Goal: Task Accomplishment & Management: Manage account settings

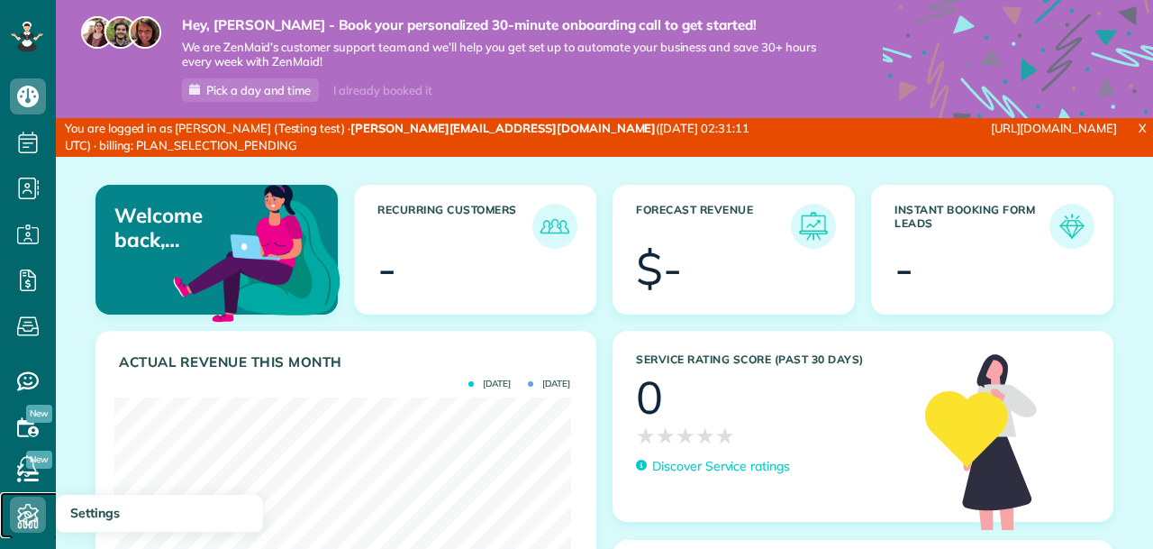
click at [25, 520] on icon at bounding box center [28, 514] width 36 height 36
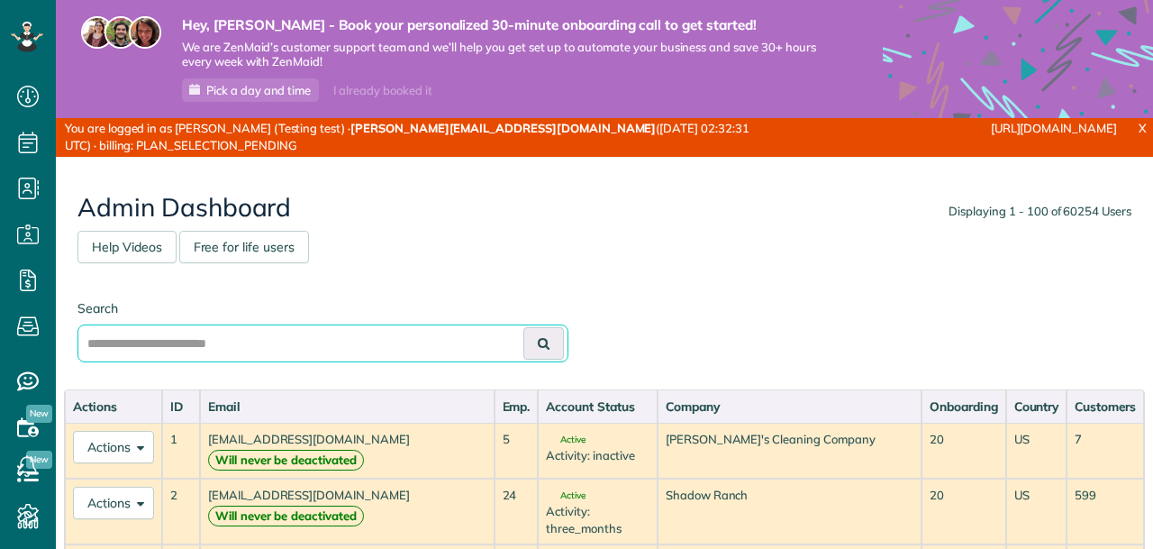
click at [288, 341] on input "text" at bounding box center [322, 343] width 491 height 38
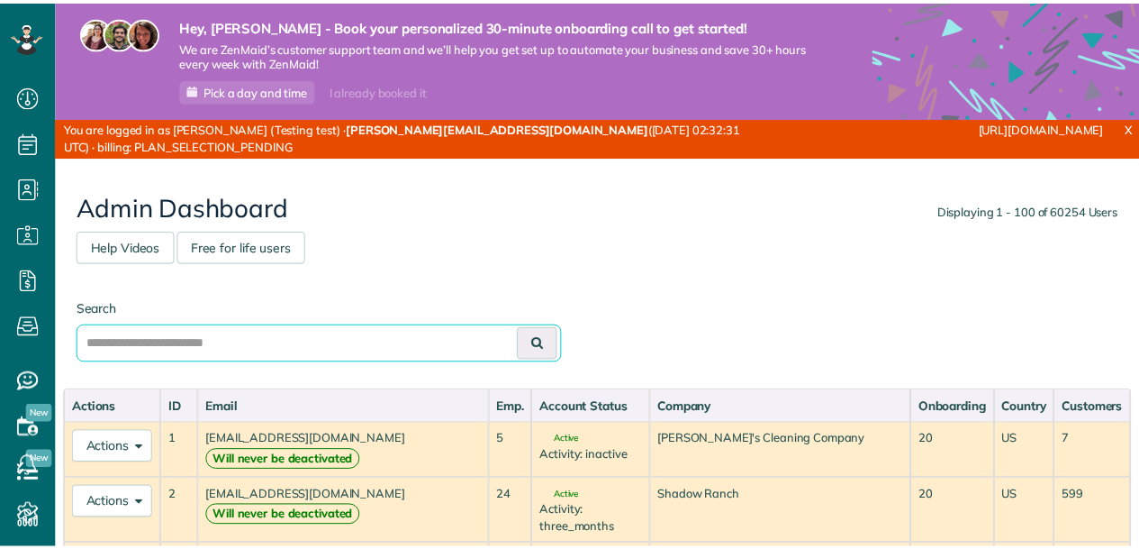
scroll to position [7, 7]
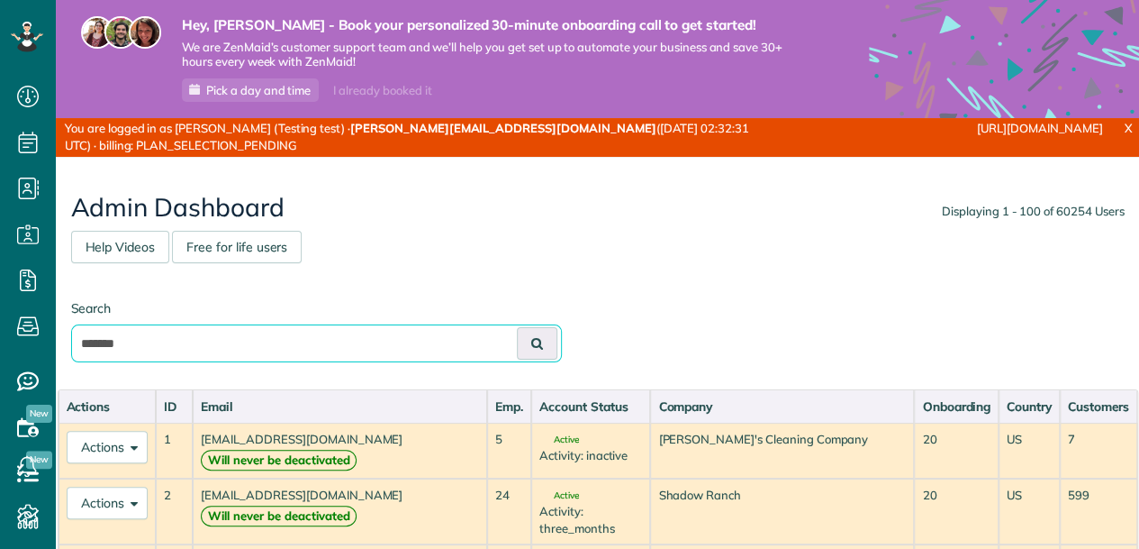
type input "*******"
click at [517, 327] on button at bounding box center [537, 343] width 41 height 32
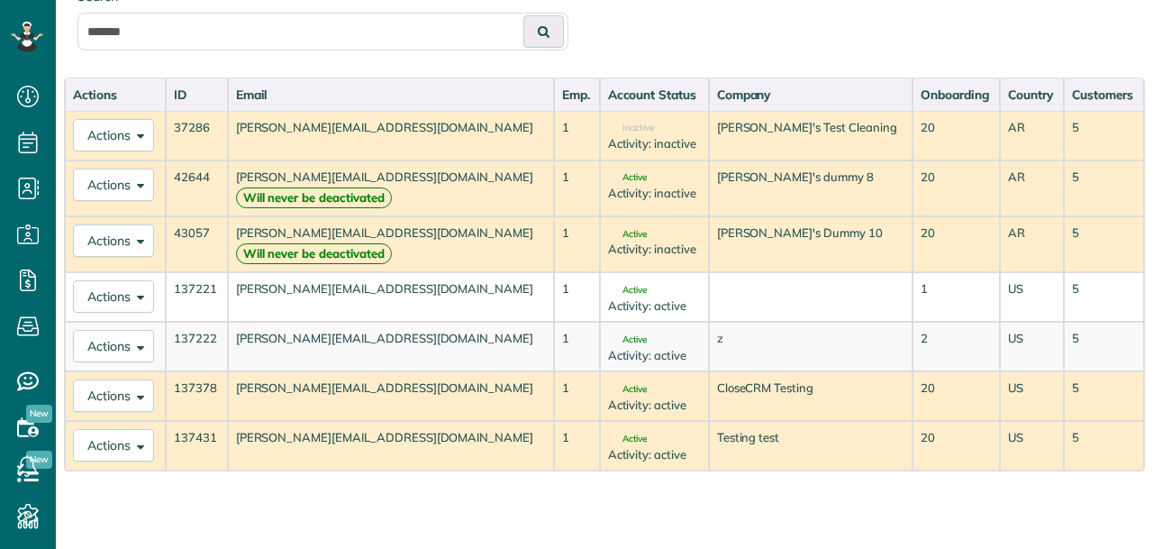
scroll to position [298, 0]
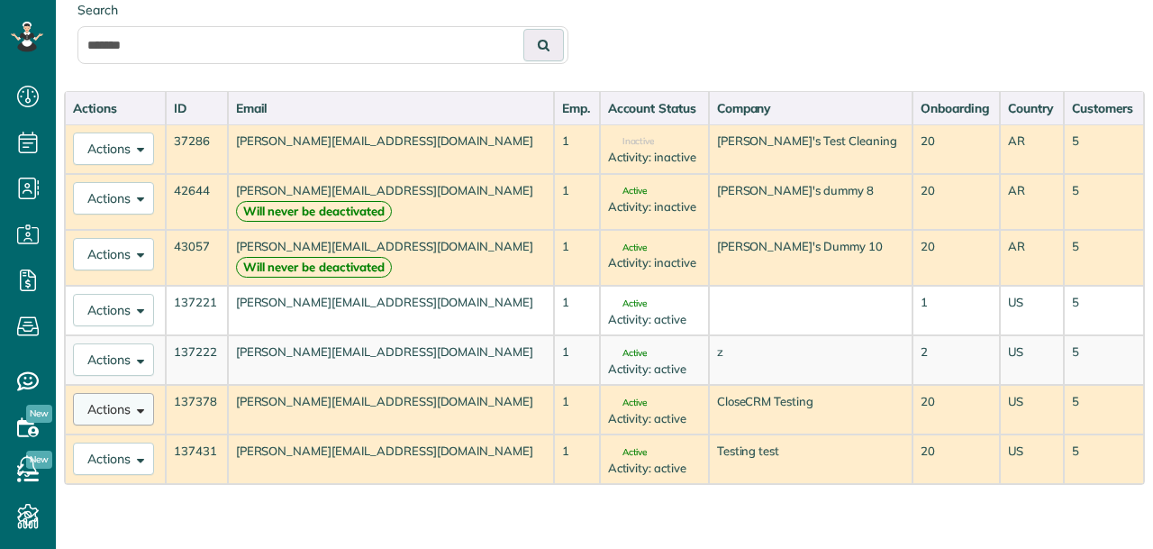
click at [110, 404] on button "Actions" at bounding box center [113, 409] width 81 height 32
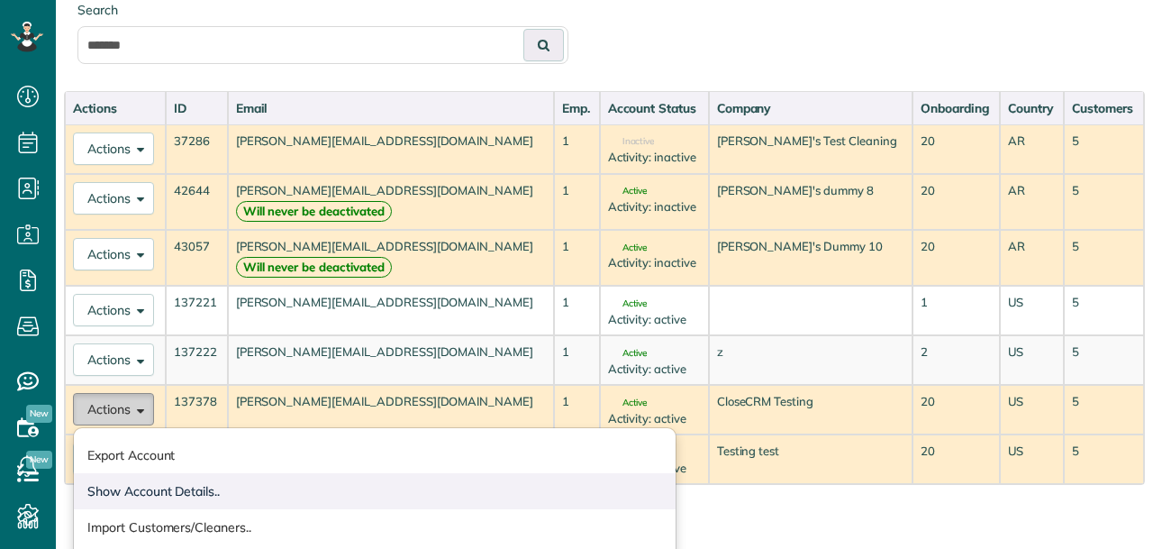
scroll to position [767, 0]
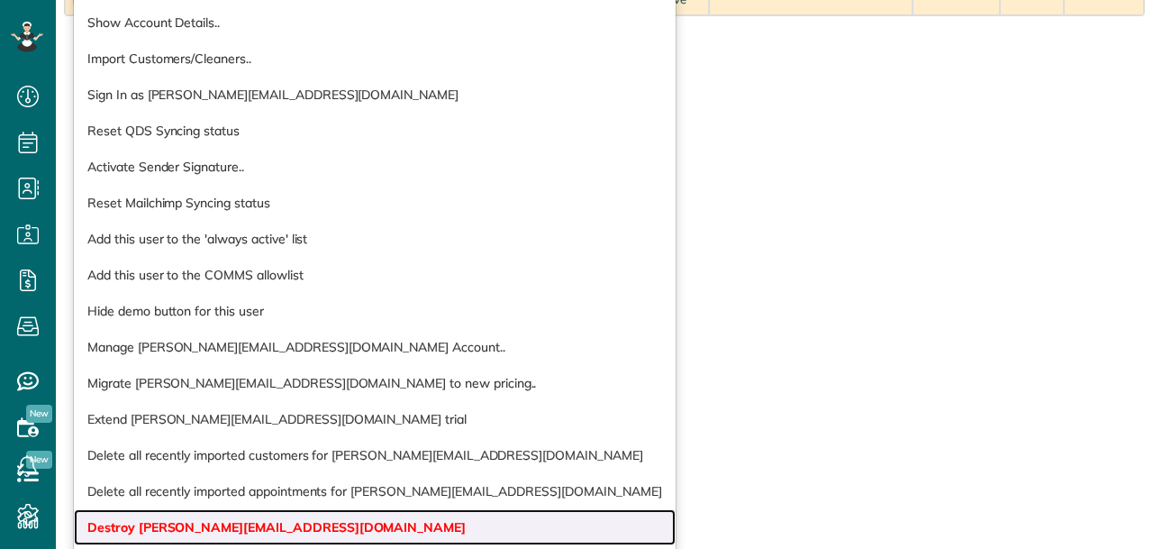
click at [175, 512] on link "Destroy andrew+99@zenmaid.com" at bounding box center [375, 527] width 602 height 36
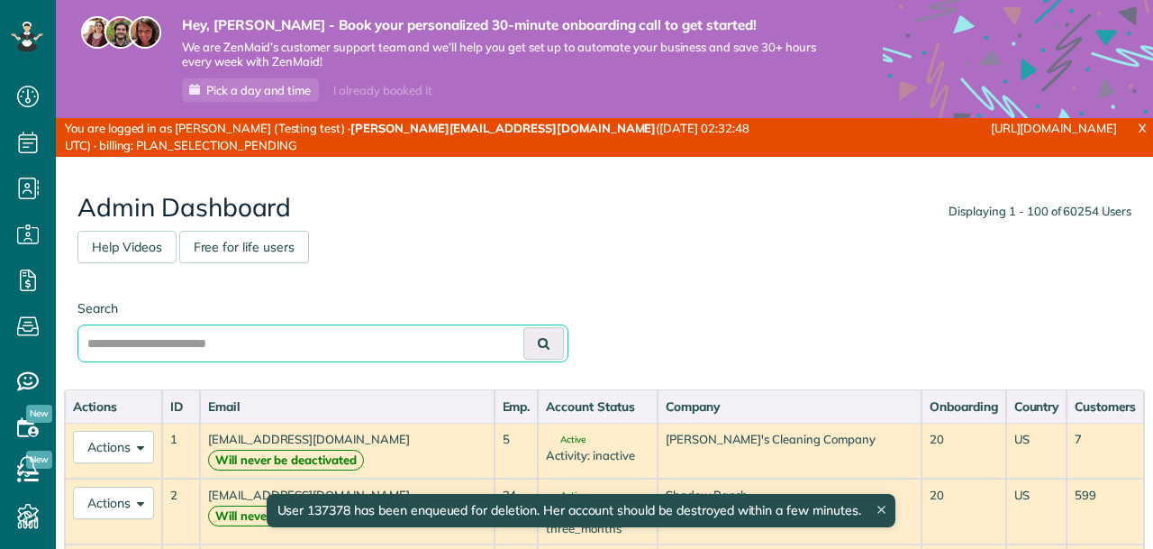
click at [229, 349] on input "text" at bounding box center [322, 343] width 491 height 38
type input "*******"
click at [523, 327] on button at bounding box center [543, 343] width 41 height 32
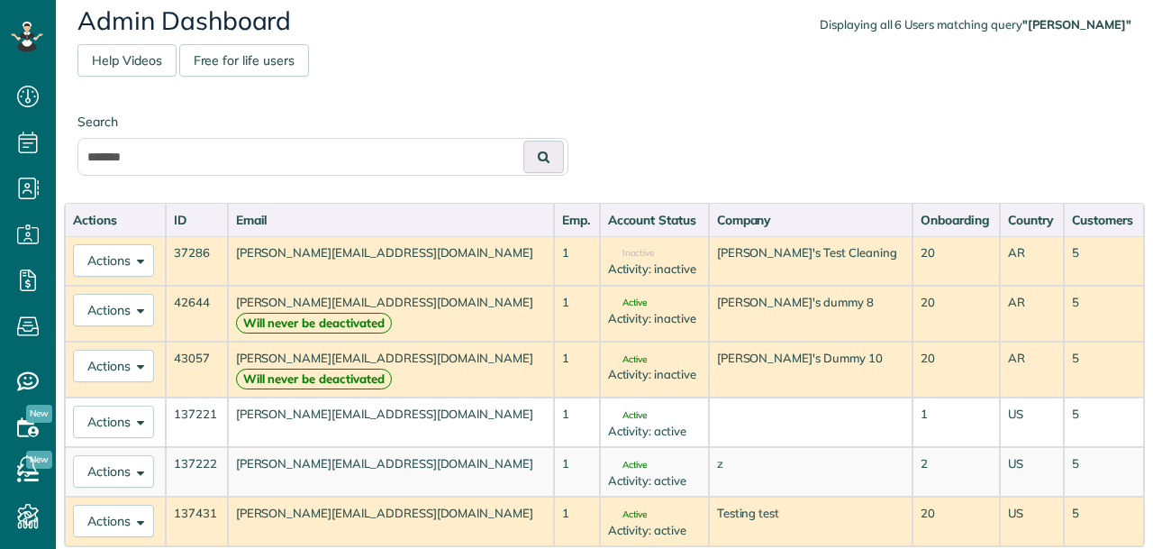
scroll to position [250, 0]
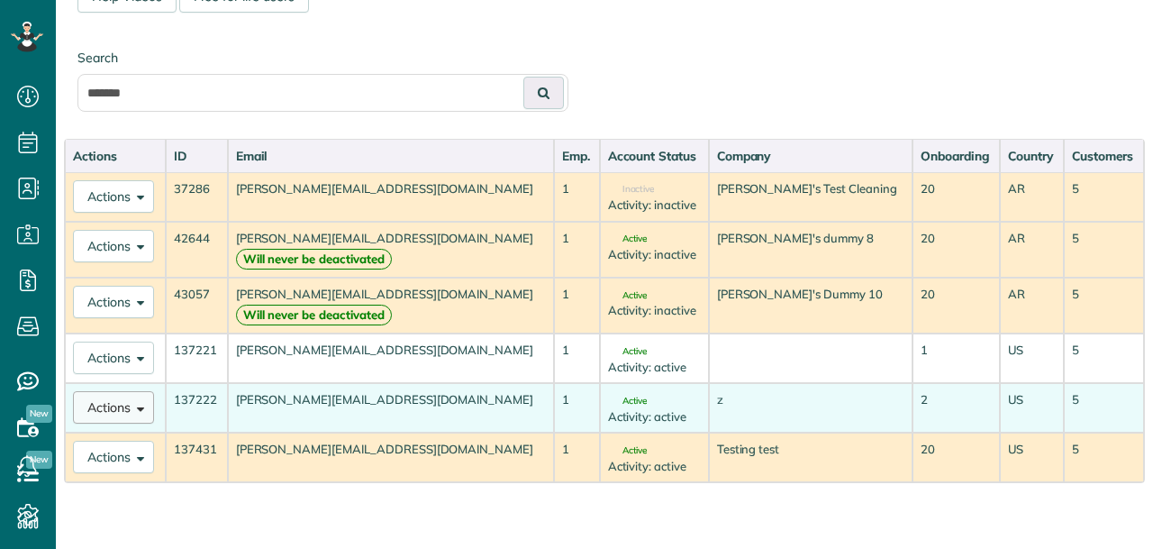
click at [122, 406] on button "Actions" at bounding box center [113, 407] width 81 height 32
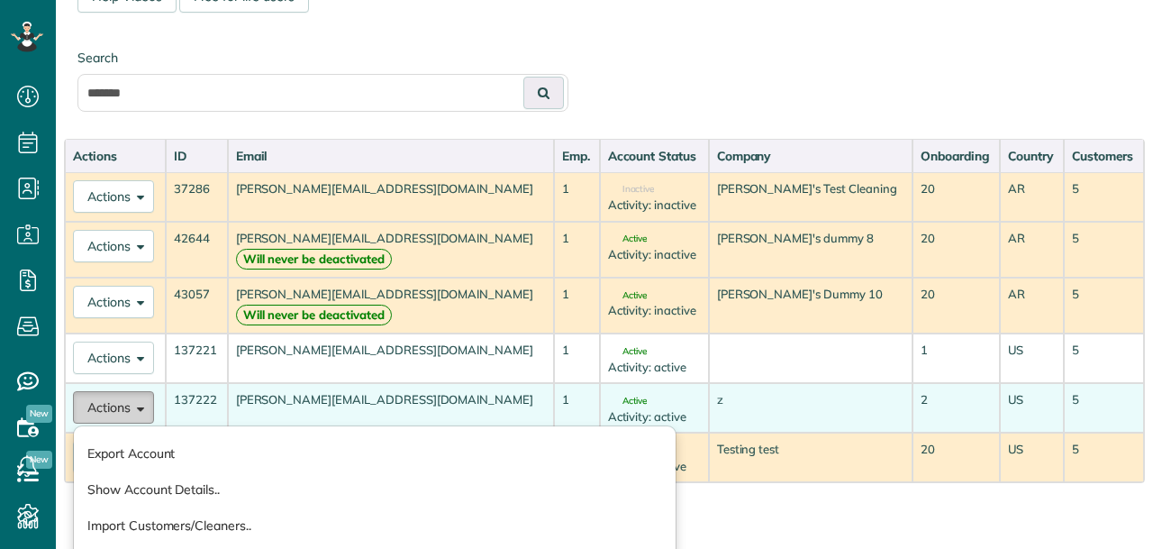
scroll to position [646, 0]
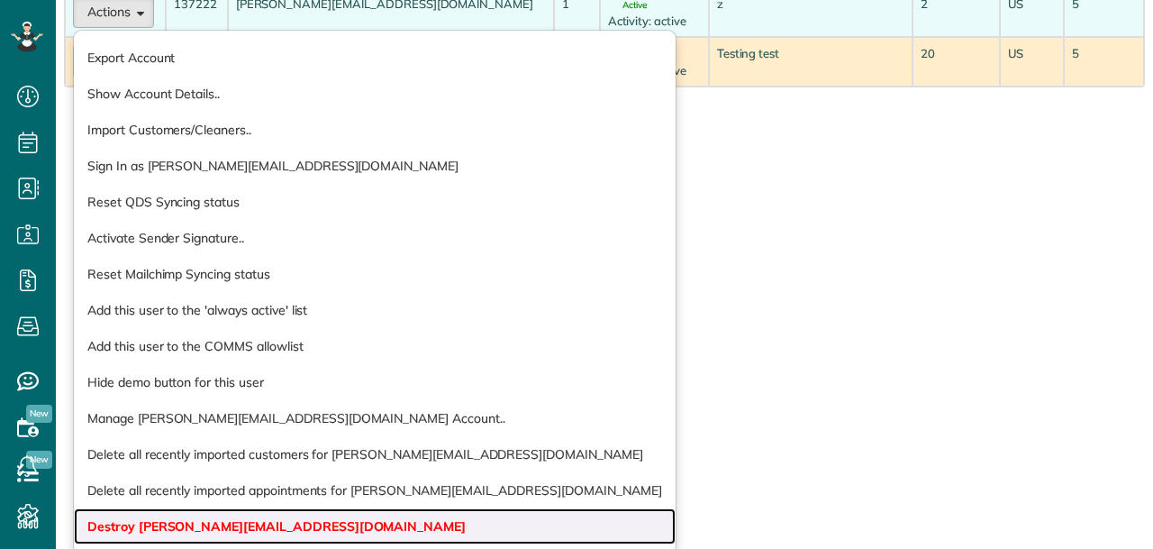
click at [199, 511] on link "Destroy andrew+26@zenmaid.com" at bounding box center [375, 526] width 602 height 36
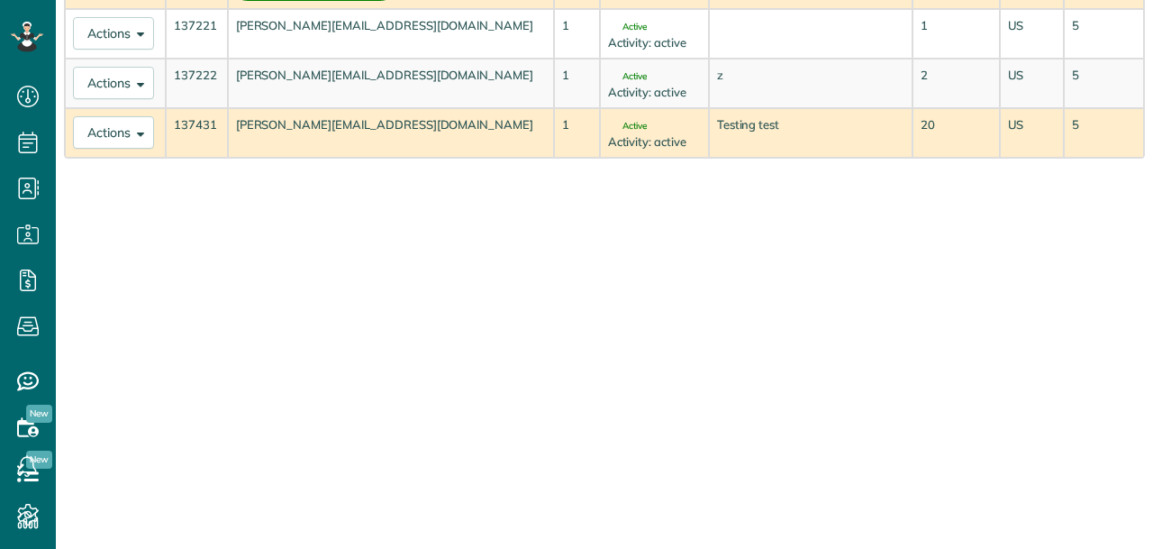
scroll to position [7, 7]
click at [116, 130] on button "Actions" at bounding box center [113, 132] width 81 height 32
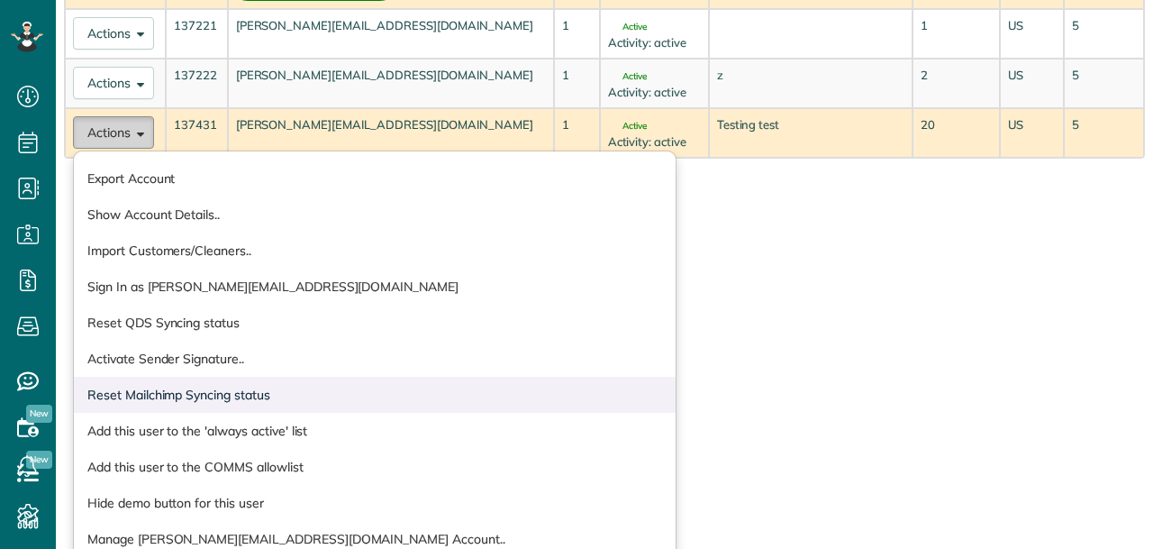
scroll to position [767, 0]
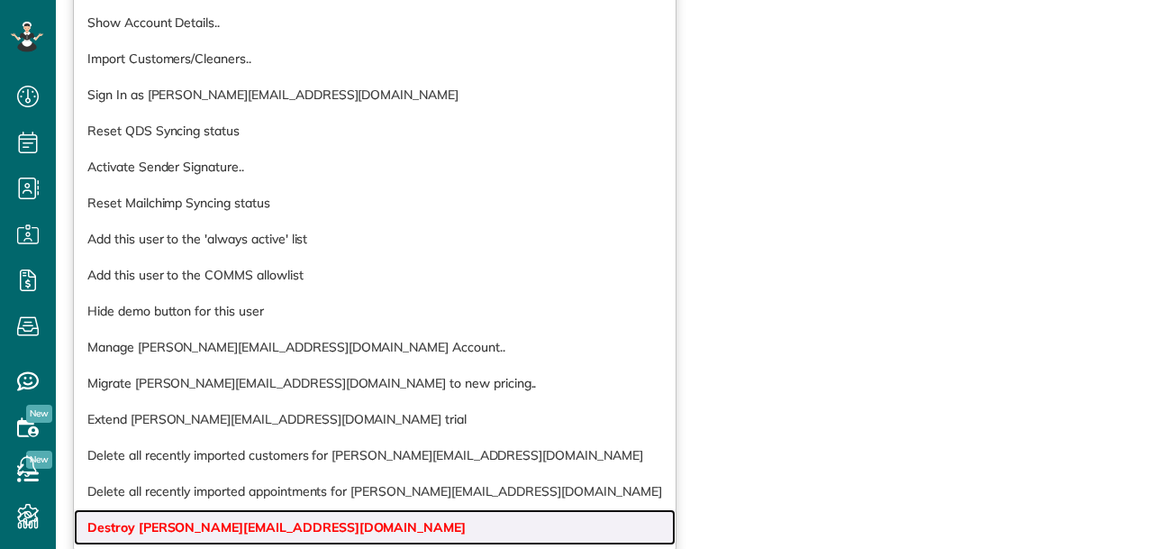
click at [174, 514] on link "Destroy andrew+222@zenmaid.com" at bounding box center [375, 527] width 602 height 36
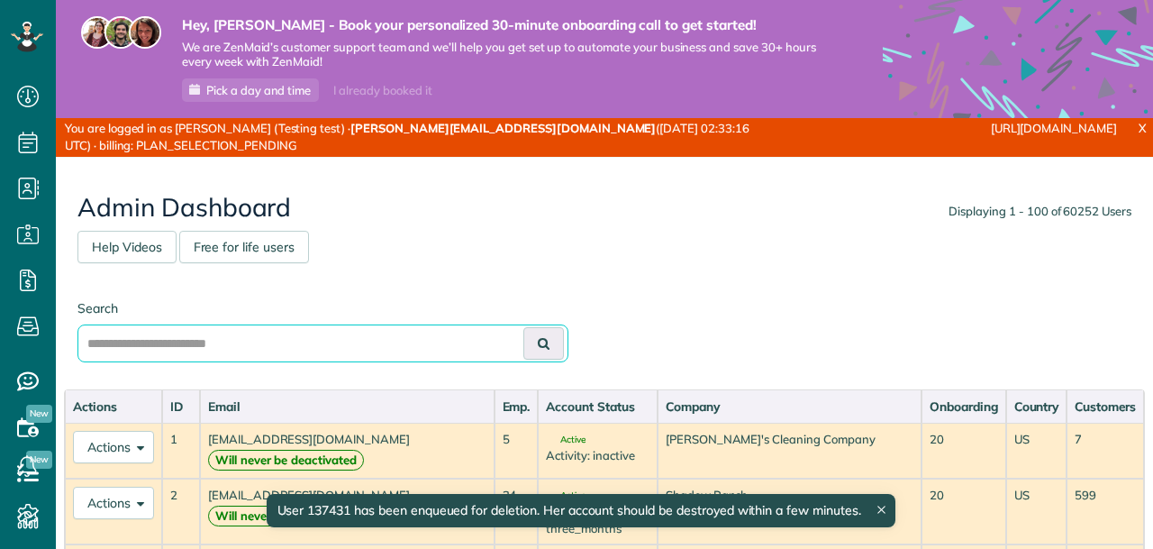
click at [225, 341] on input "text" at bounding box center [322, 343] width 491 height 38
type input "*******"
click at [523, 327] on button at bounding box center [543, 343] width 41 height 32
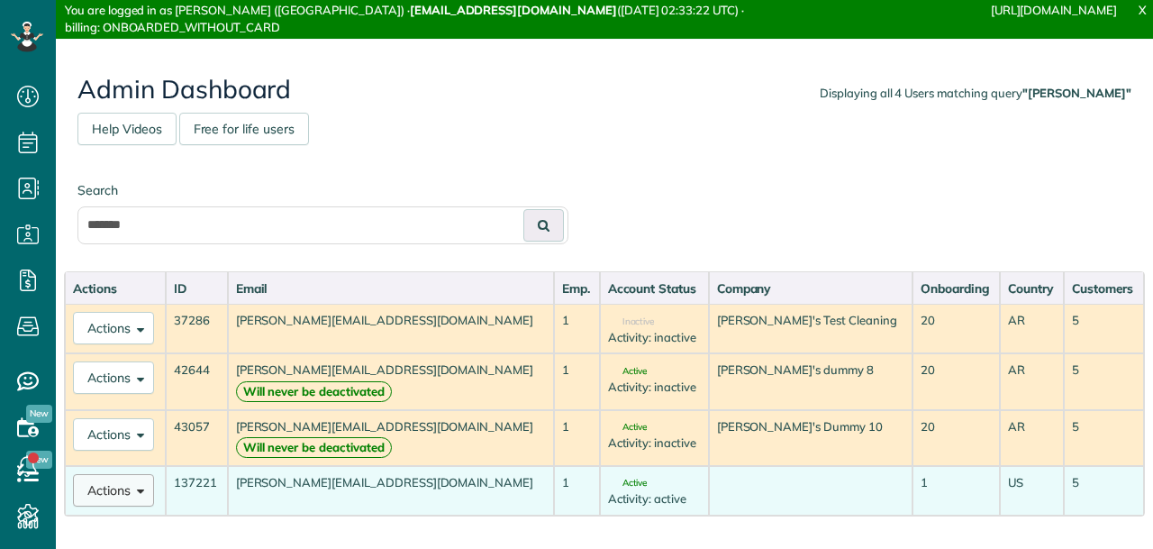
click at [128, 495] on button "Actions" at bounding box center [113, 490] width 81 height 32
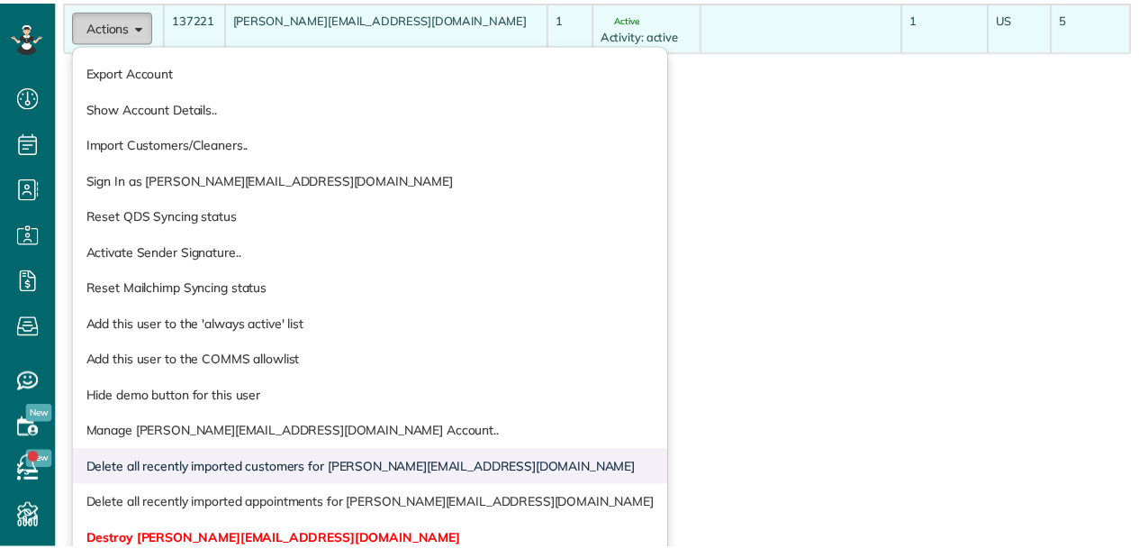
scroll to position [478, 0]
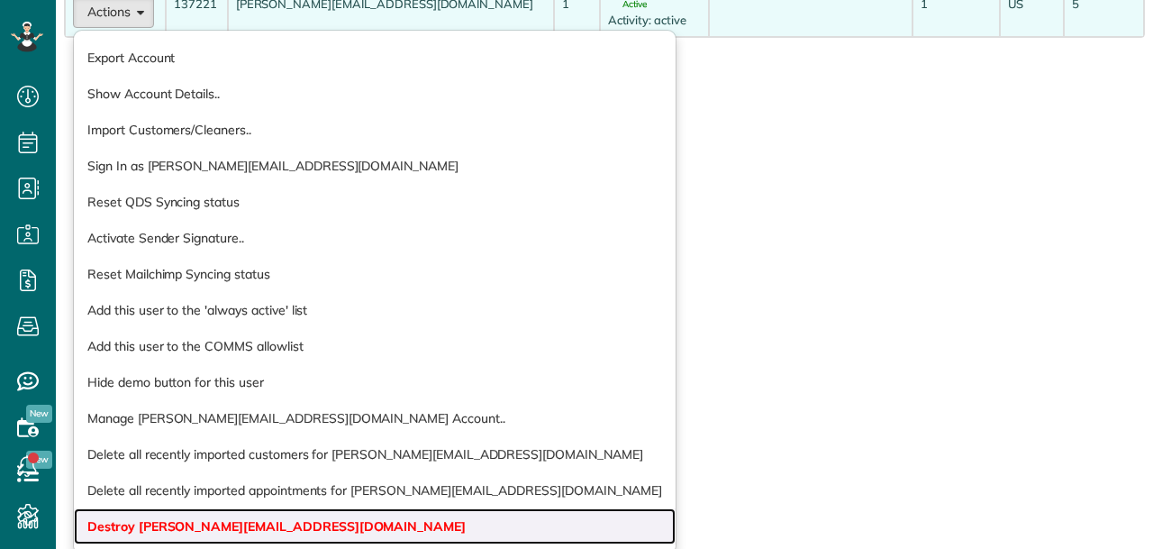
click at [204, 515] on link "Destroy [PERSON_NAME][EMAIL_ADDRESS][DOMAIN_NAME]" at bounding box center [375, 526] width 602 height 36
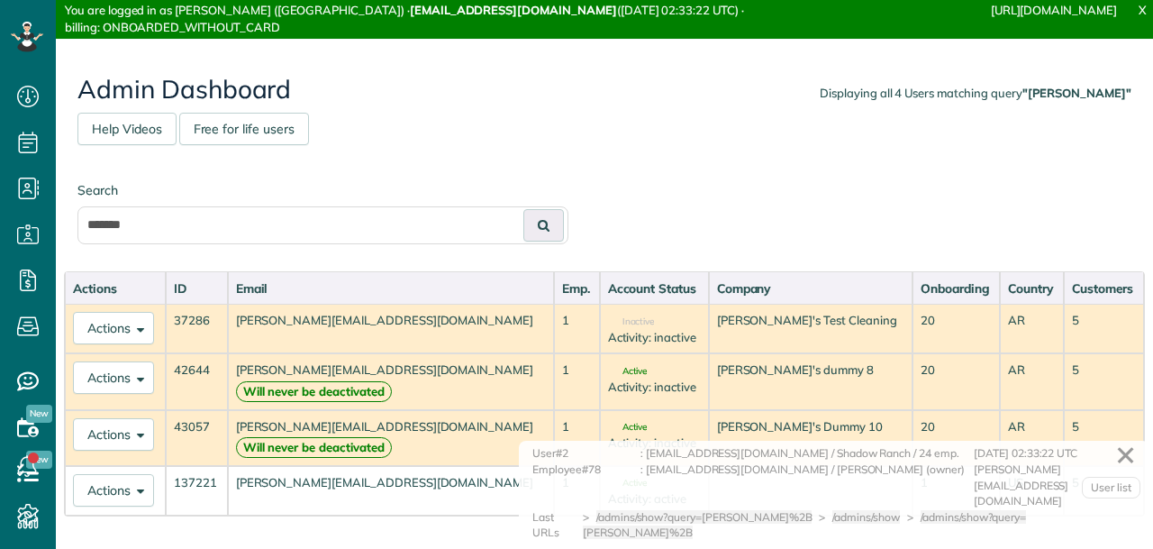
scroll to position [7, 7]
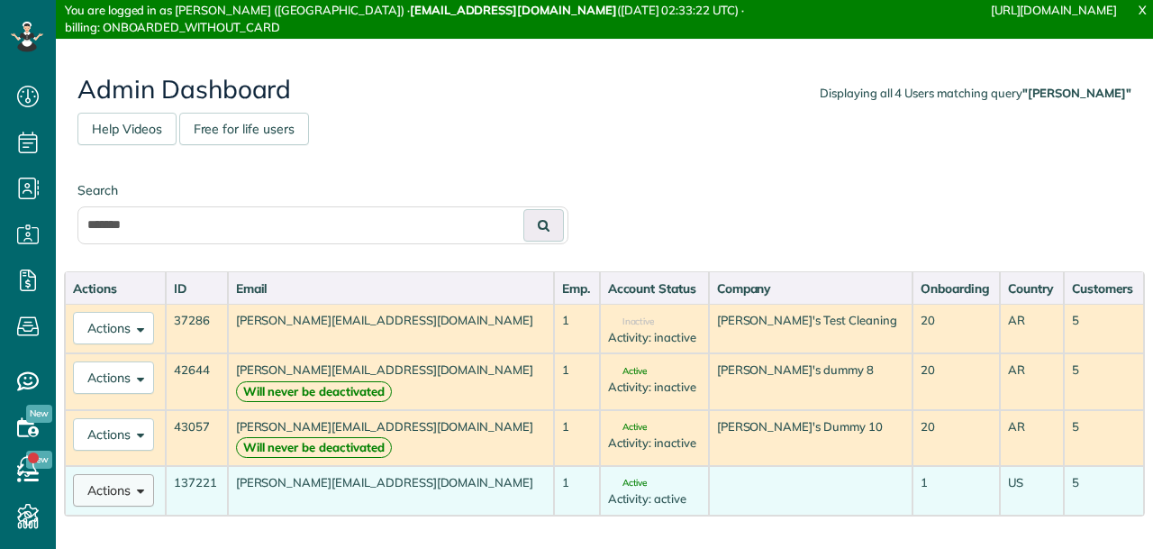
click at [118, 491] on button "Actions" at bounding box center [113, 490] width 81 height 32
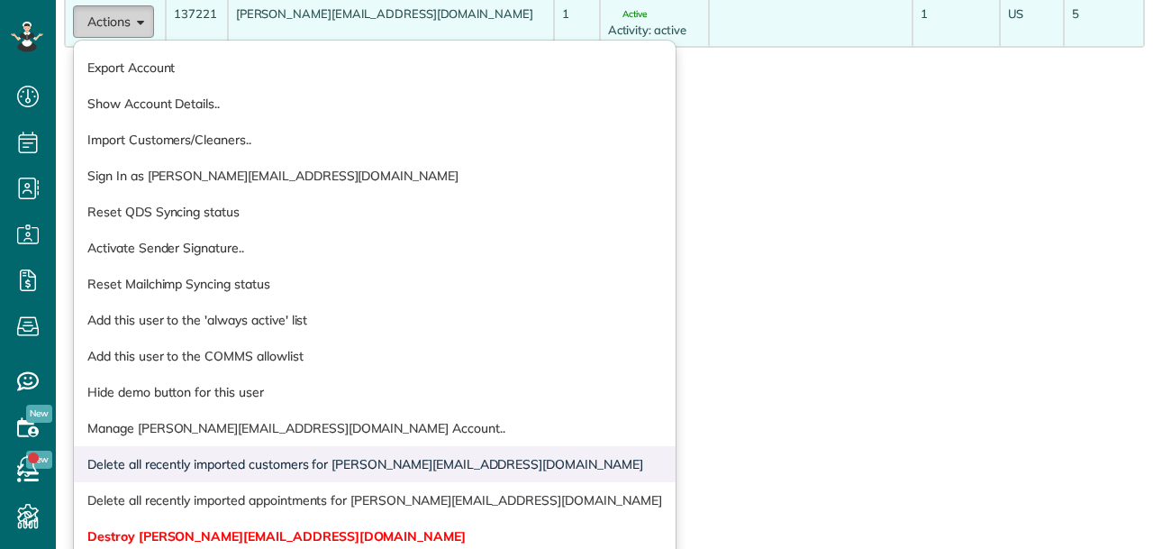
scroll to position [478, 0]
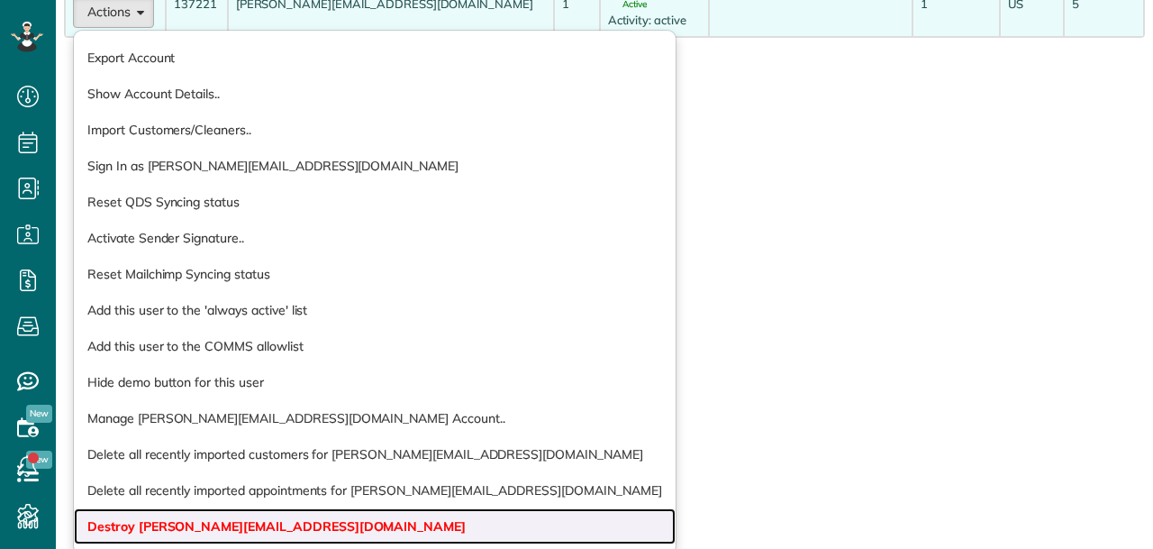
click at [154, 514] on link "Destroy [PERSON_NAME][EMAIL_ADDRESS][DOMAIN_NAME]" at bounding box center [375, 526] width 602 height 36
